Goal: Information Seeking & Learning: Learn about a topic

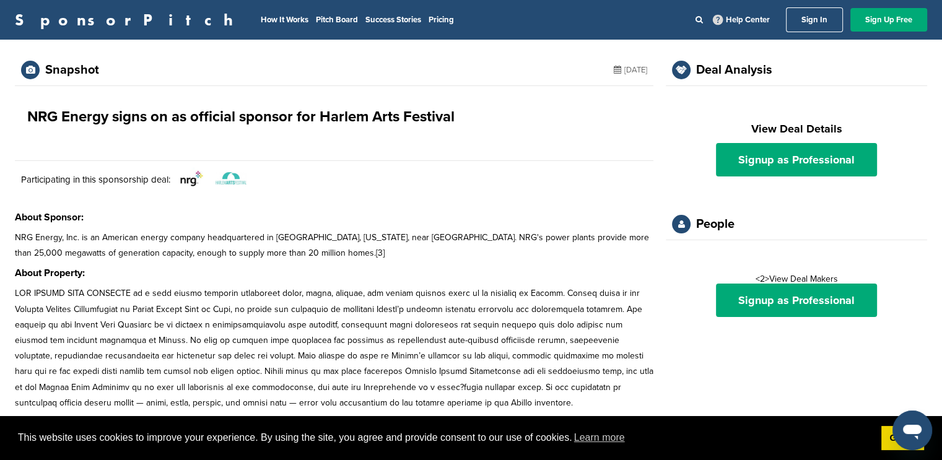
drag, startPoint x: 351, startPoint y: 242, endPoint x: 352, endPoint y: 232, distance: 10.0
click at [351, 240] on p "NRG Energy, Inc. is an American energy company headquartered in [GEOGRAPHIC_DAT…" at bounding box center [334, 245] width 639 height 31
drag, startPoint x: 323, startPoint y: 118, endPoint x: 462, endPoint y: 113, distance: 139.5
click at [462, 113] on div "NRG Energy signs on as official sponsor for Harlem Arts Festival" at bounding box center [334, 117] width 639 height 62
copy h1 "Harlem Arts Festival"
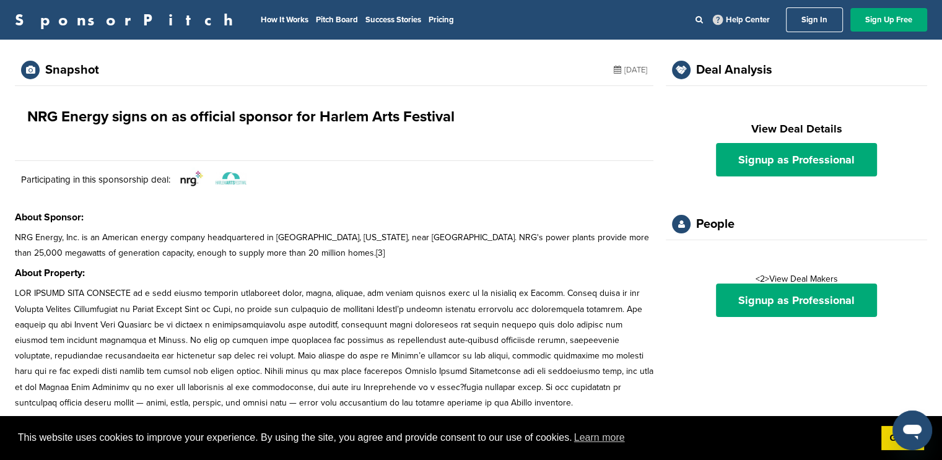
click at [125, 252] on p "NRG Energy, Inc. is an American energy company headquartered in [GEOGRAPHIC_DAT…" at bounding box center [334, 245] width 639 height 31
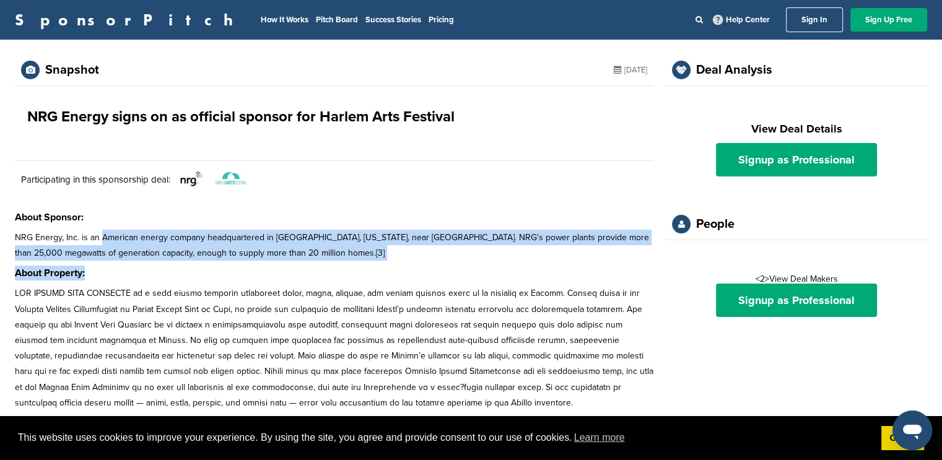
drag, startPoint x: 114, startPoint y: 242, endPoint x: 391, endPoint y: 292, distance: 281.4
click at [387, 288] on div "Snapshot October 18, 2016 NRG Energy signs on as official sponsor for Harlem Ar…" at bounding box center [334, 424] width 639 height 739
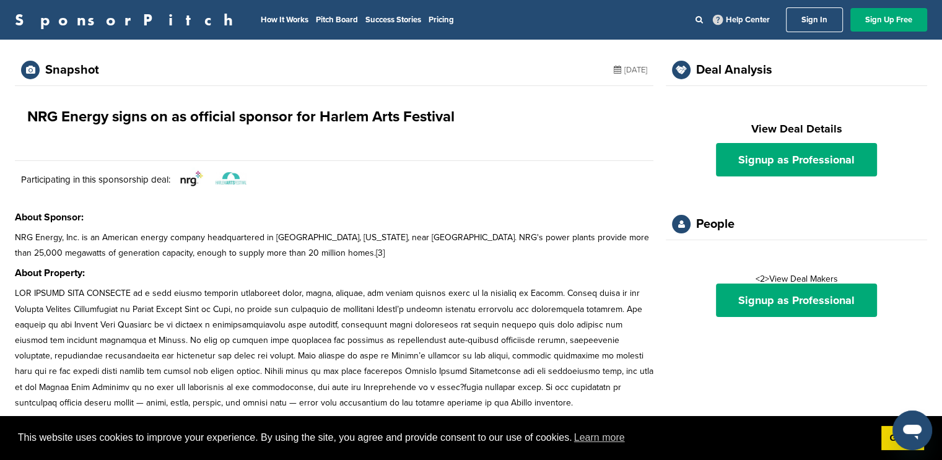
click at [392, 288] on p at bounding box center [334, 348] width 639 height 125
drag, startPoint x: 98, startPoint y: 289, endPoint x: 166, endPoint y: 235, distance: 86.9
click at [98, 289] on p at bounding box center [334, 348] width 639 height 125
click at [94, 100] on div "NRG Energy signs on as official sponsor for Harlem Arts Festival" at bounding box center [241, 117] width 428 height 37
drag, startPoint x: 321, startPoint y: 117, endPoint x: 460, endPoint y: 118, distance: 138.8
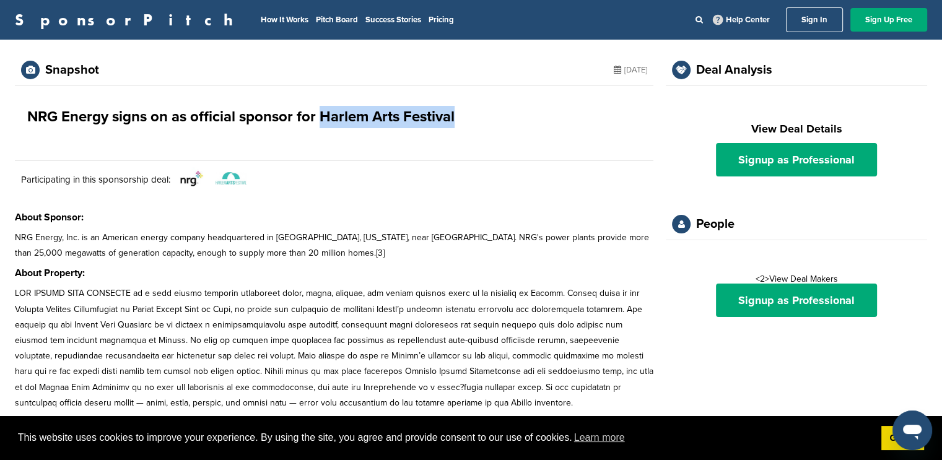
click at [460, 118] on div "NRG Energy signs on as official sponsor for Harlem Arts Festival" at bounding box center [334, 117] width 639 height 62
copy h1 "Harlem Arts Festival"
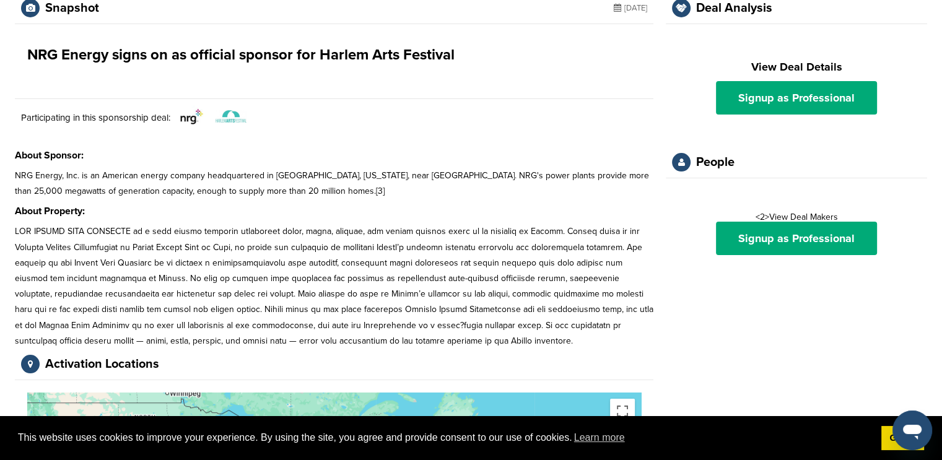
click at [348, 176] on p "NRG Energy, Inc. is an American energy company headquartered in [GEOGRAPHIC_DAT…" at bounding box center [334, 183] width 639 height 31
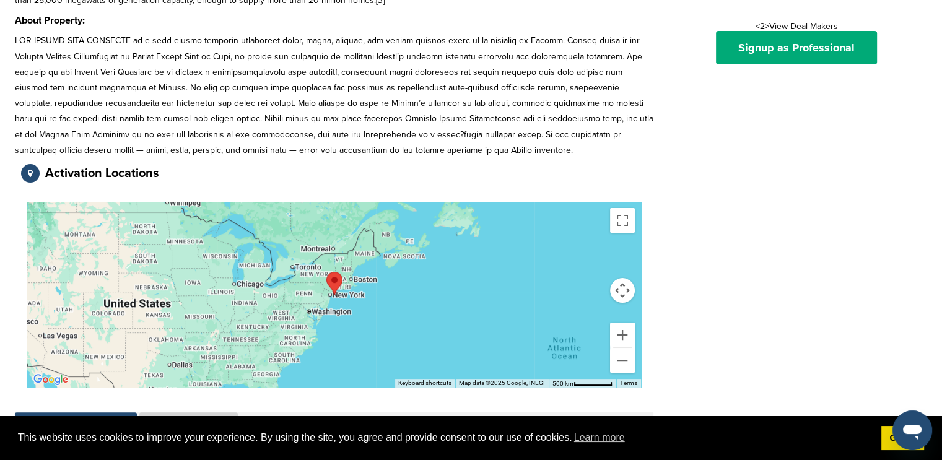
scroll to position [186, 0]
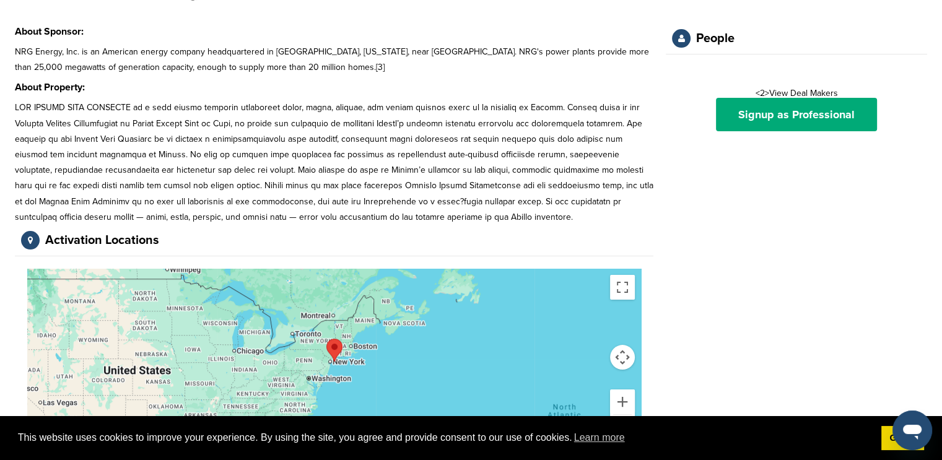
click at [280, 138] on p at bounding box center [334, 162] width 639 height 125
